Goal: Find specific fact: Find contact information

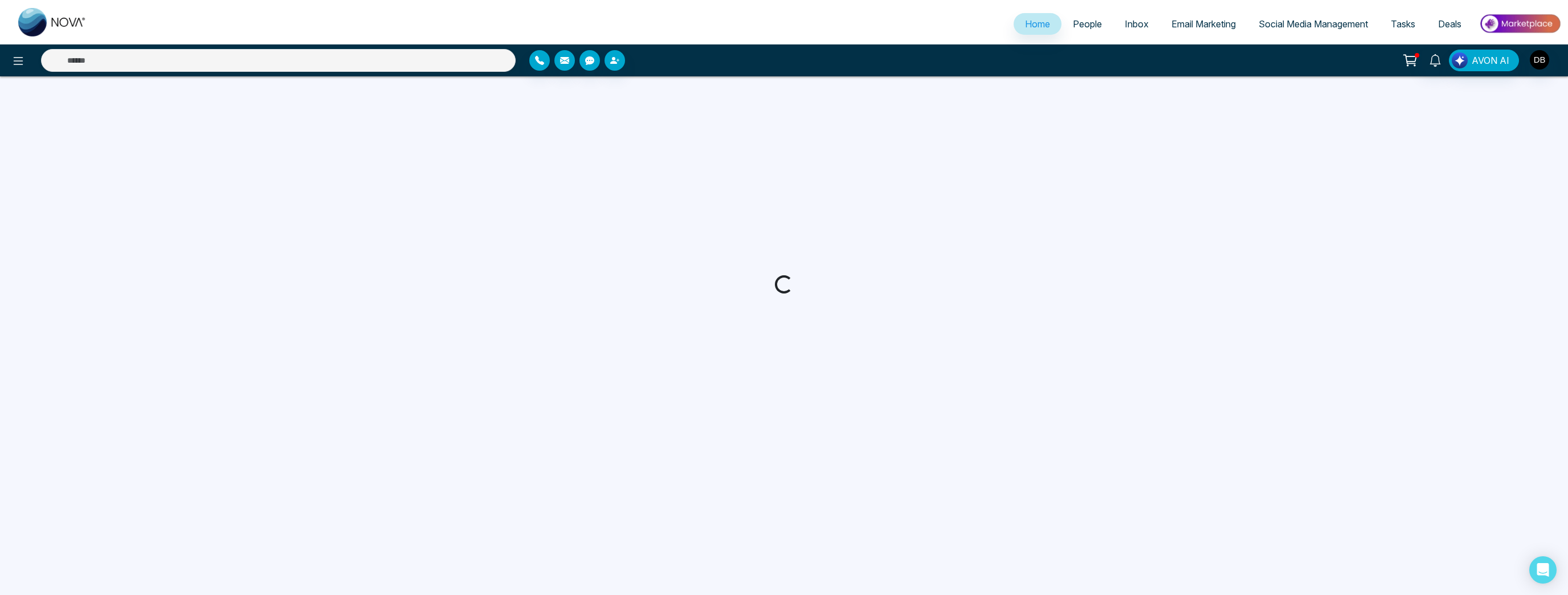
select select "*"
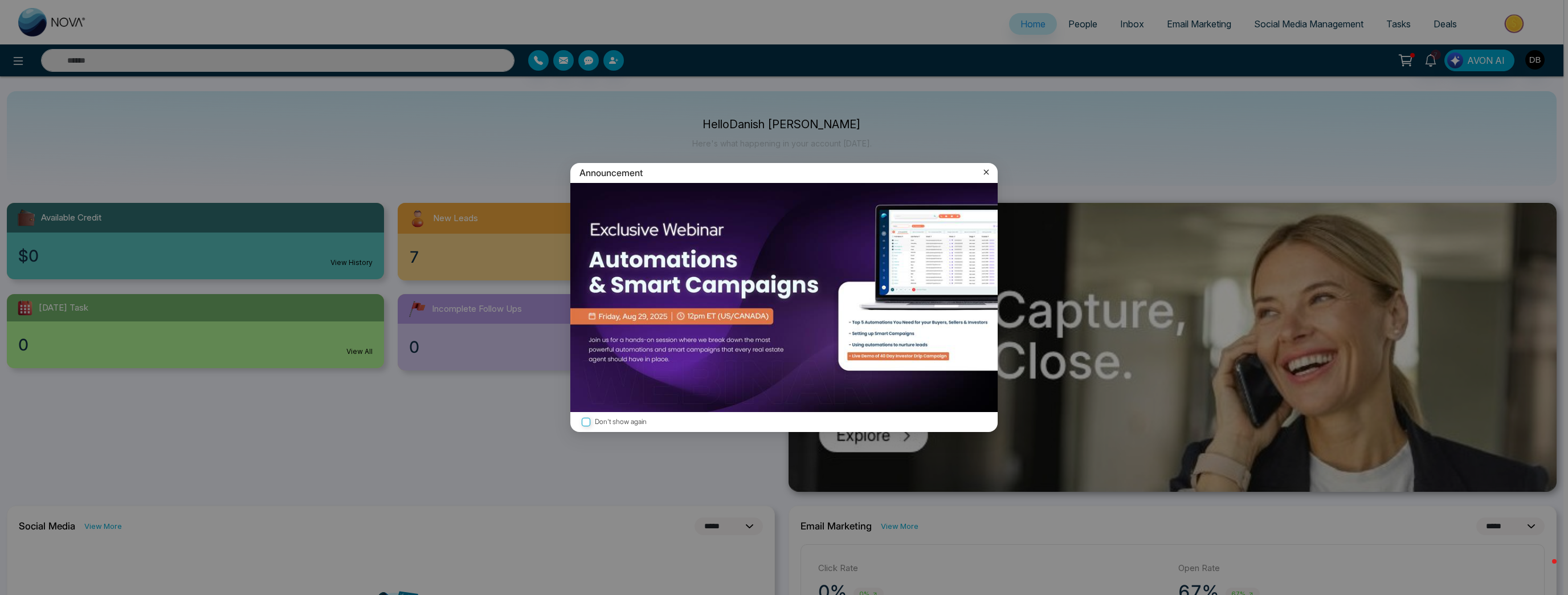
click at [984, 173] on icon at bounding box center [986, 172] width 12 height 12
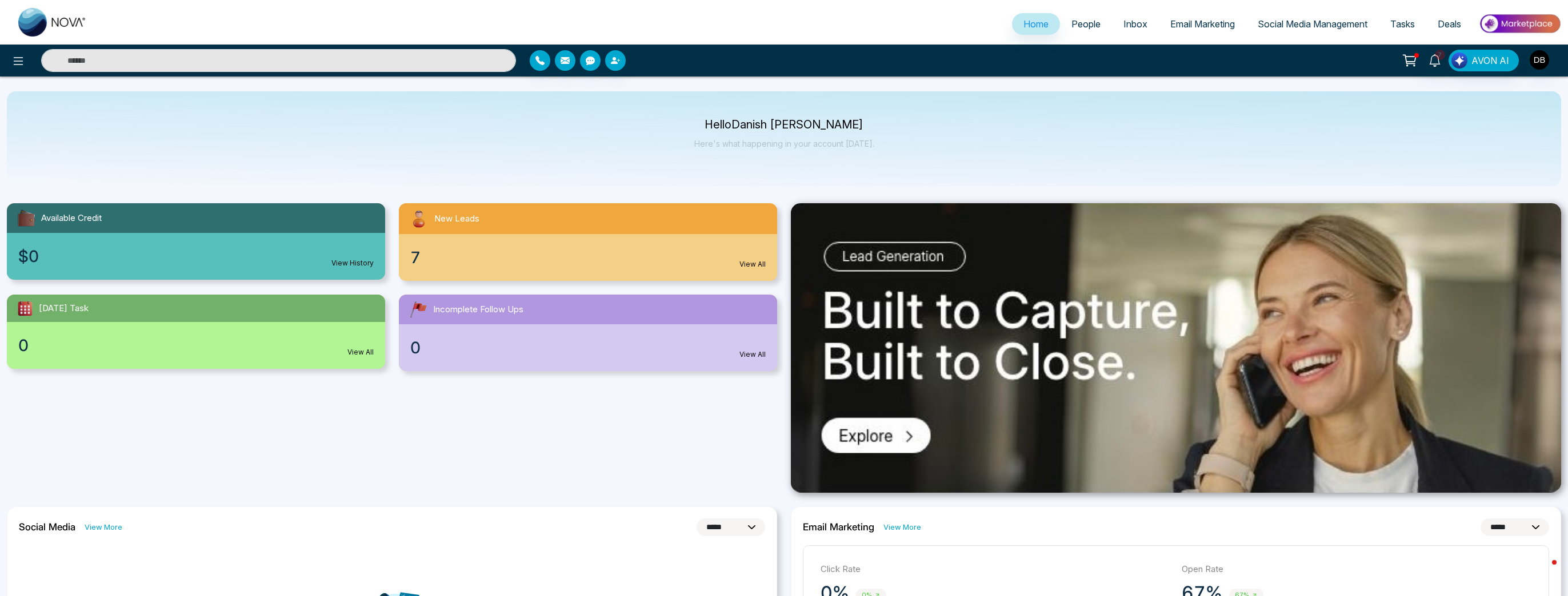
click at [511, 237] on div "7 View All" at bounding box center [588, 257] width 378 height 47
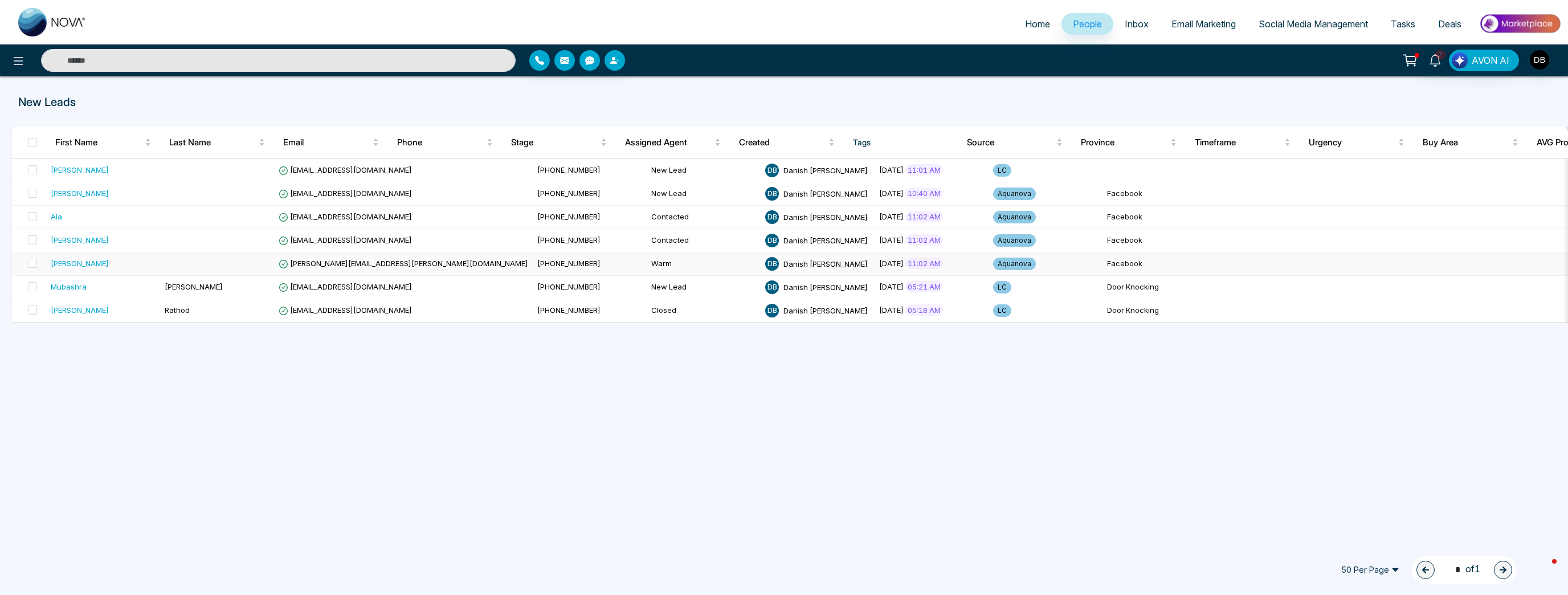
click at [219, 258] on td at bounding box center [217, 264] width 114 height 23
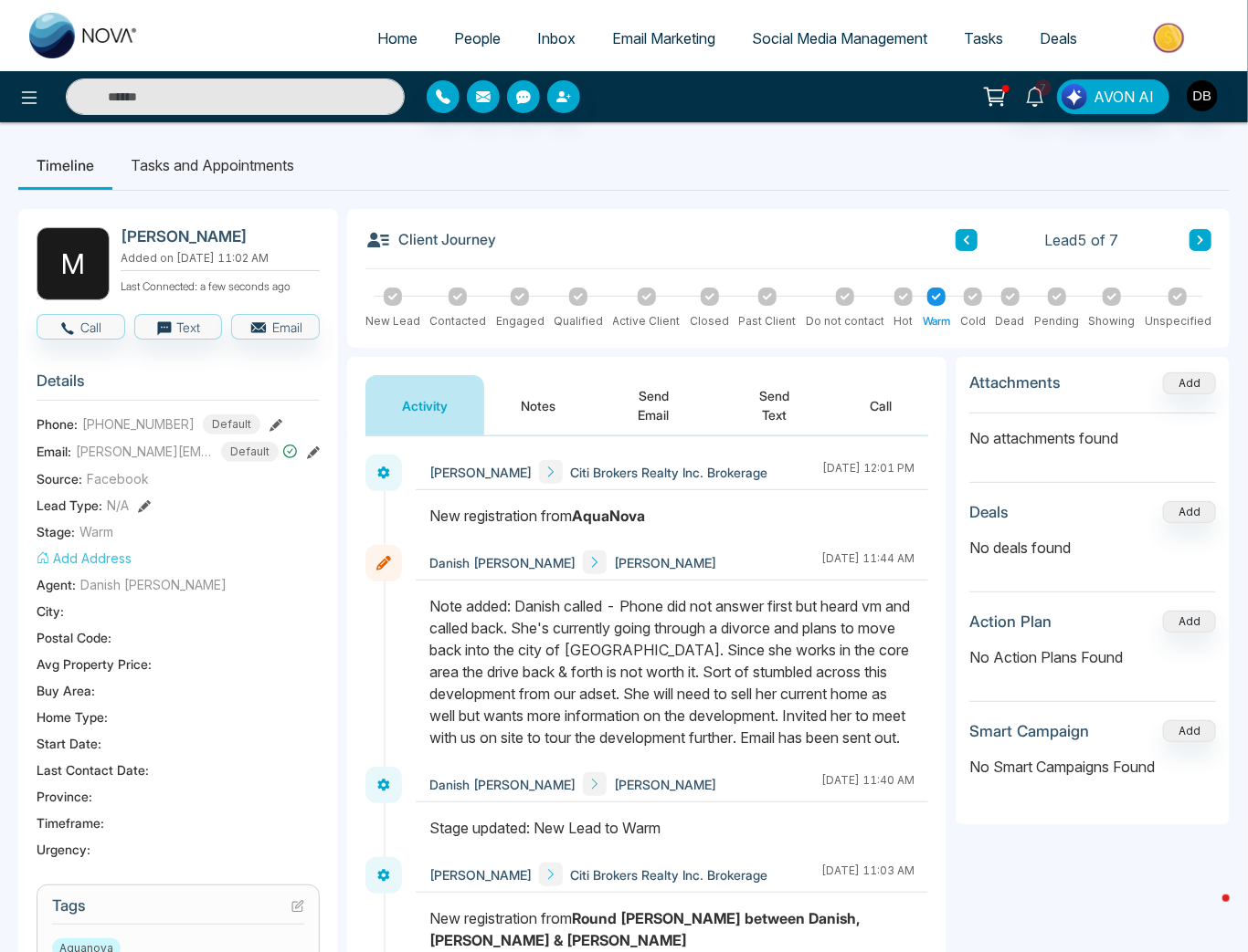
click at [727, 175] on ul "Timeline Tasks and Appointments" at bounding box center [624, 165] width 1211 height 50
click at [143, 231] on h2 "[PERSON_NAME]" at bounding box center [217, 236] width 192 height 19
copy h2 "[PERSON_NAME]"
click at [138, 429] on span "[PHONE_NUMBER]" at bounding box center [138, 424] width 112 height 20
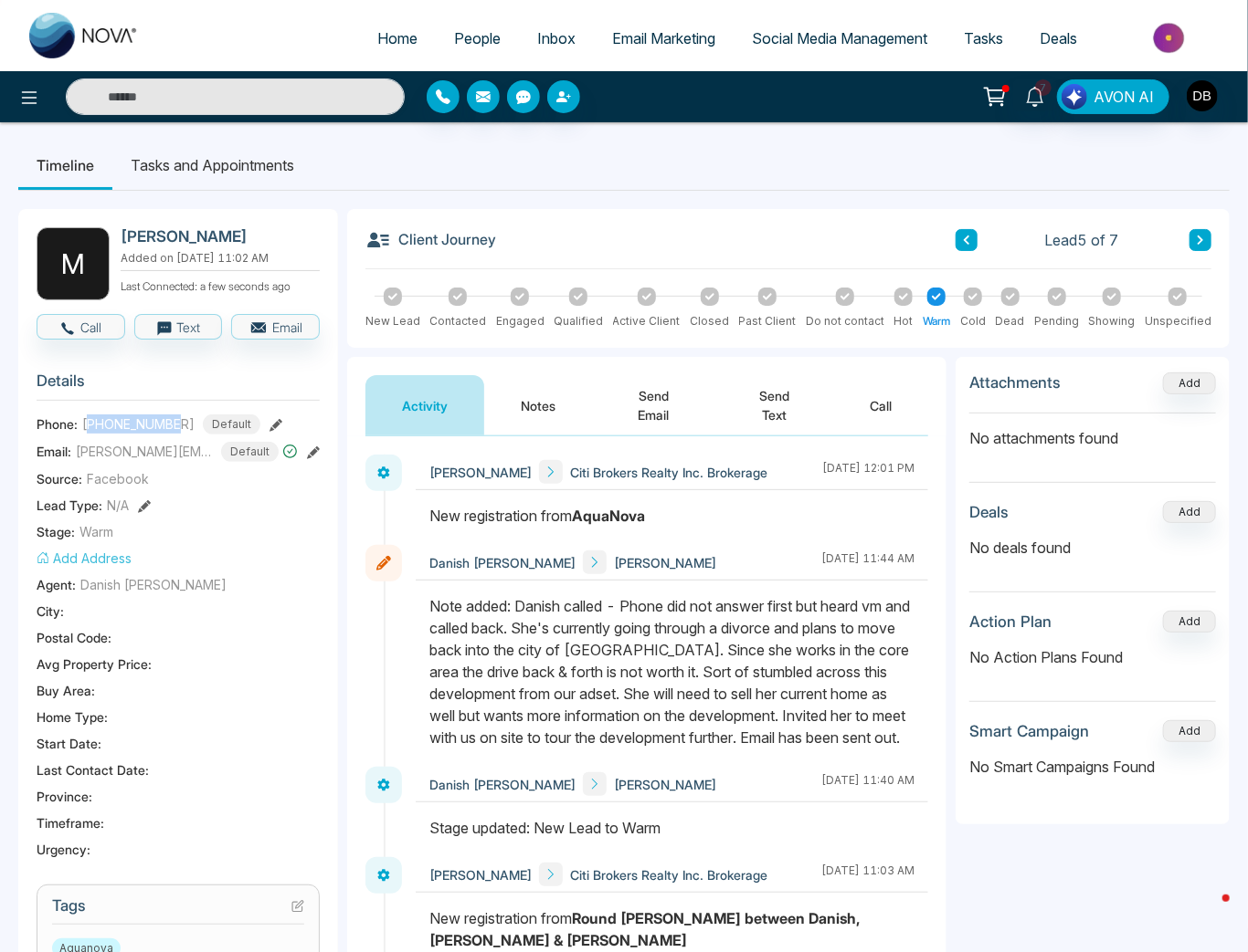
click at [138, 429] on span "[PHONE_NUMBER]" at bounding box center [138, 424] width 112 height 20
copy span "[PHONE_NUMBER]"
drag, startPoint x: 497, startPoint y: 758, endPoint x: 425, endPoint y: 600, distance: 173.6
click at [425, 600] on div at bounding box center [671, 681] width 512 height 172
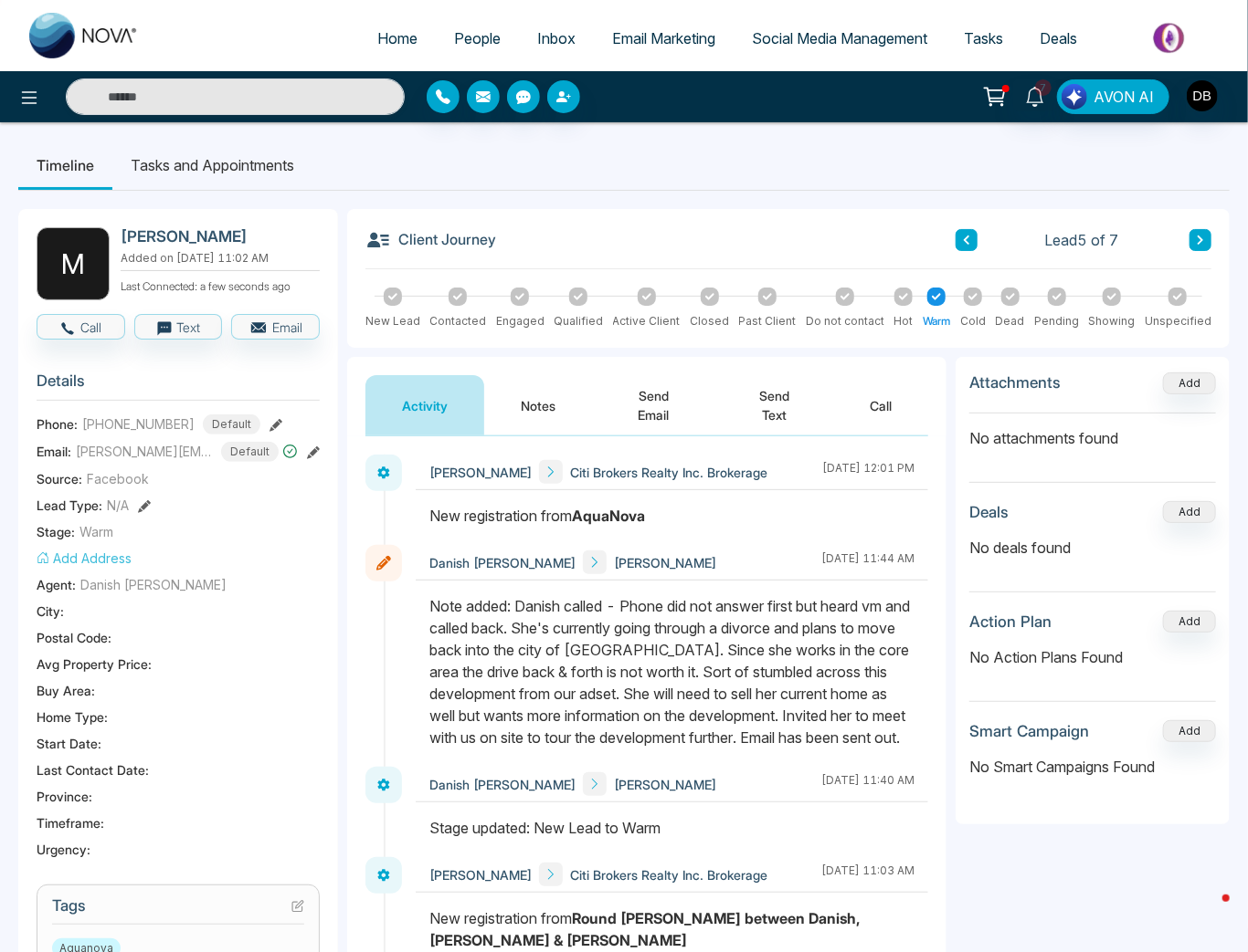
click at [111, 36] on img at bounding box center [84, 35] width 109 height 46
select select "*"
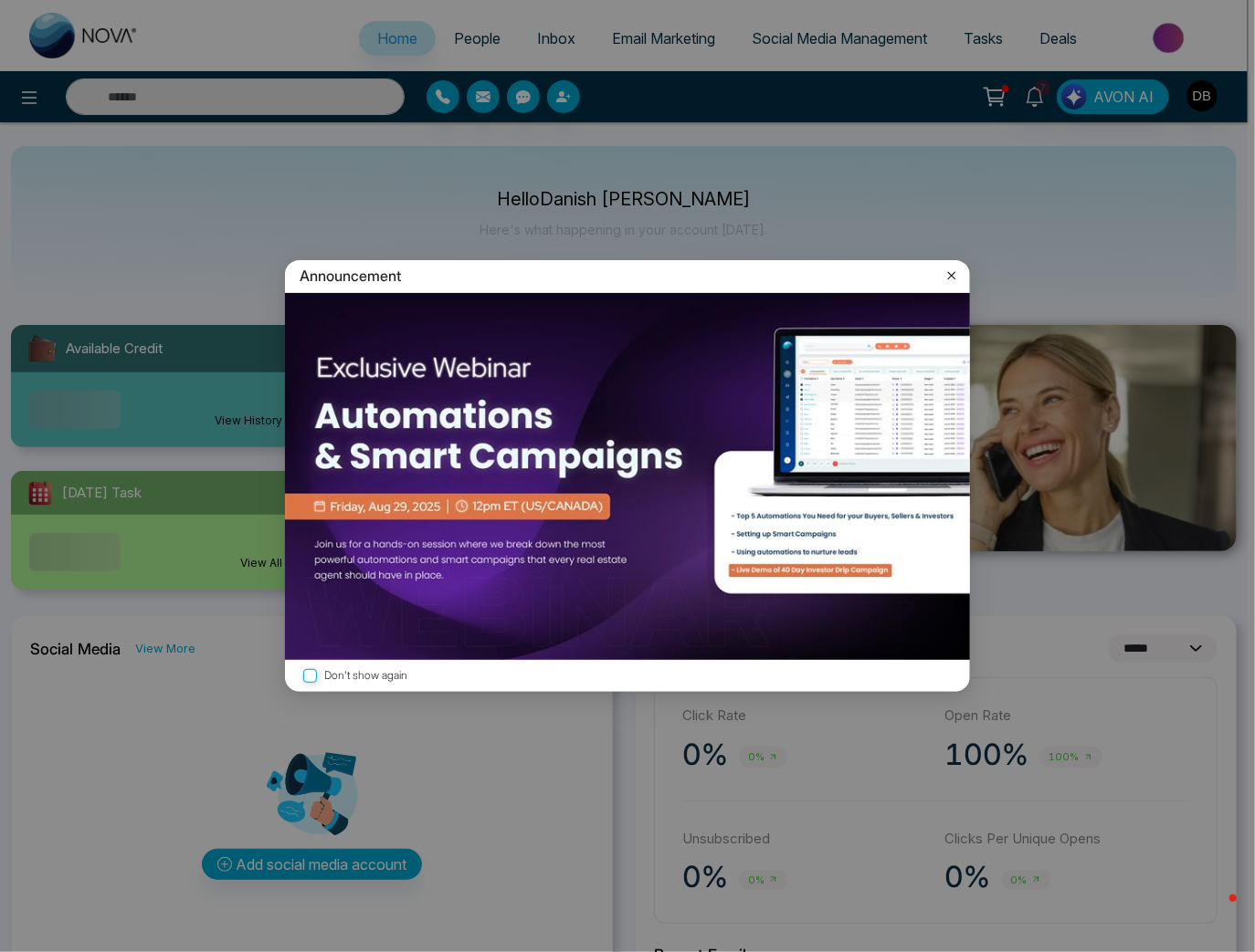
click at [947, 275] on icon at bounding box center [951, 275] width 19 height 19
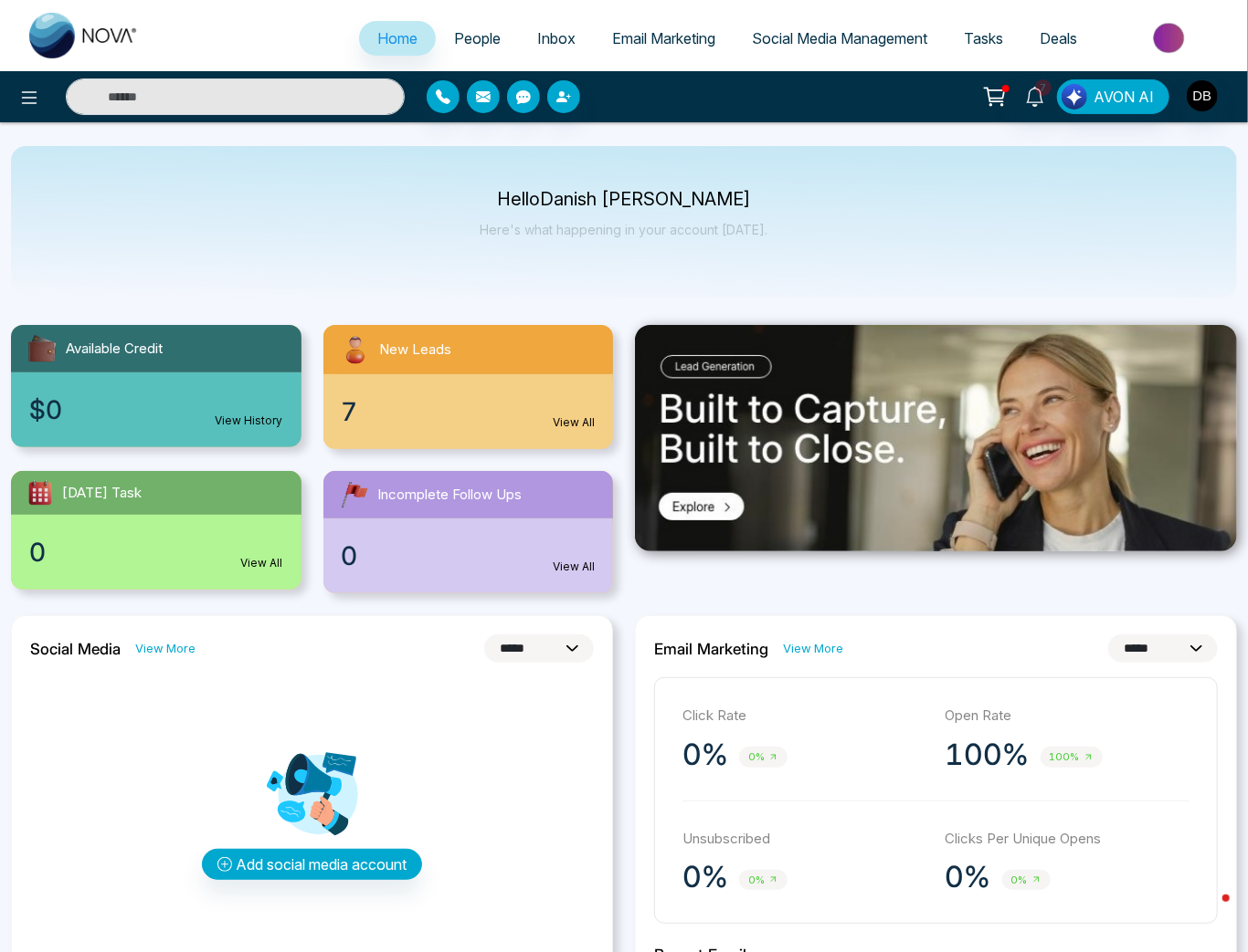
click at [579, 413] on div "7 View All" at bounding box center [468, 412] width 291 height 75
